Goal: Find specific page/section: Find specific page/section

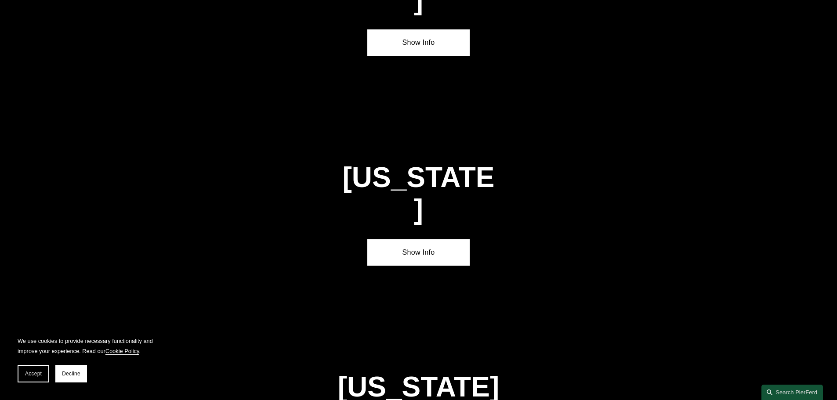
scroll to position [1367, 0]
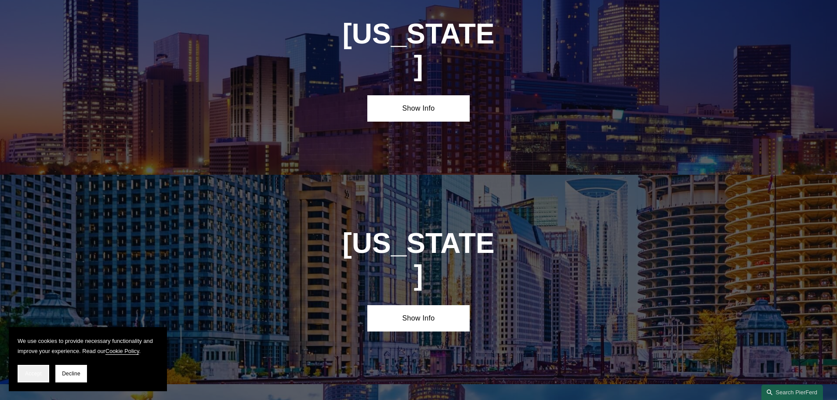
click at [31, 373] on span "Accept" at bounding box center [33, 374] width 17 height 6
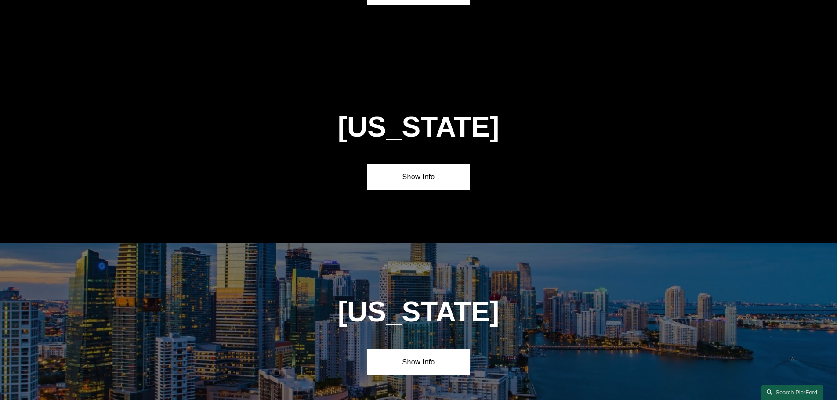
scroll to position [796, 0]
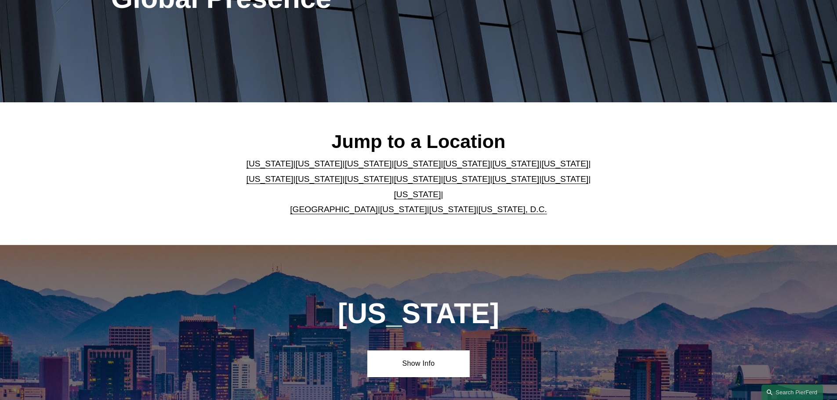
scroll to position [176, 0]
